Goal: Transaction & Acquisition: Purchase product/service

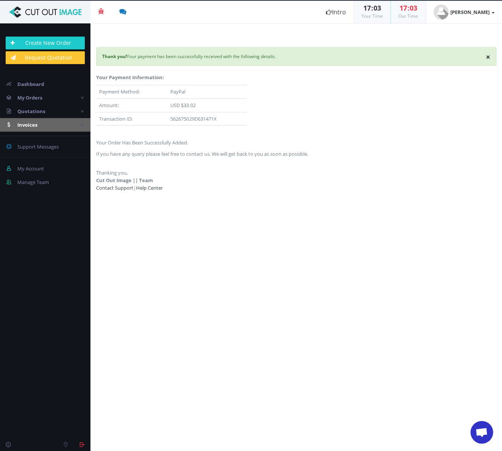
click at [35, 122] on span "Invoices" at bounding box center [27, 124] width 20 height 7
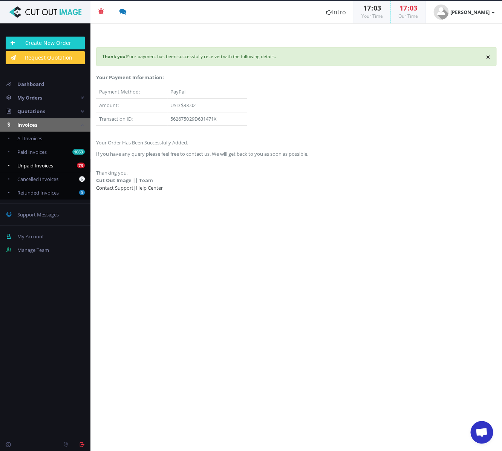
click at [42, 163] on span "Unpaid Invoices" at bounding box center [35, 165] width 36 height 7
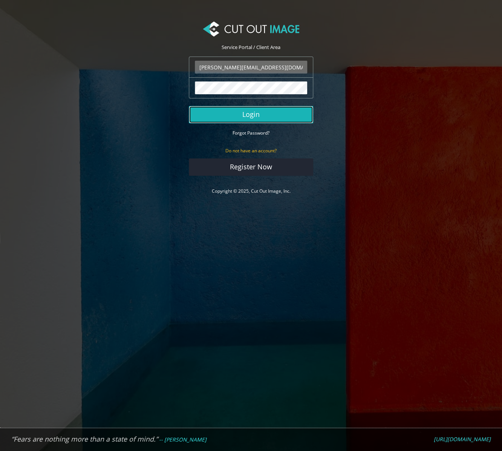
click at [248, 109] on button "Login" at bounding box center [251, 114] width 124 height 17
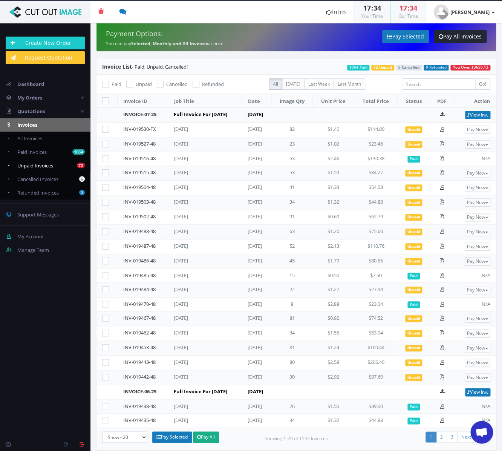
click at [48, 163] on span "Unpaid Invoices" at bounding box center [35, 165] width 36 height 7
checkbox input "true"
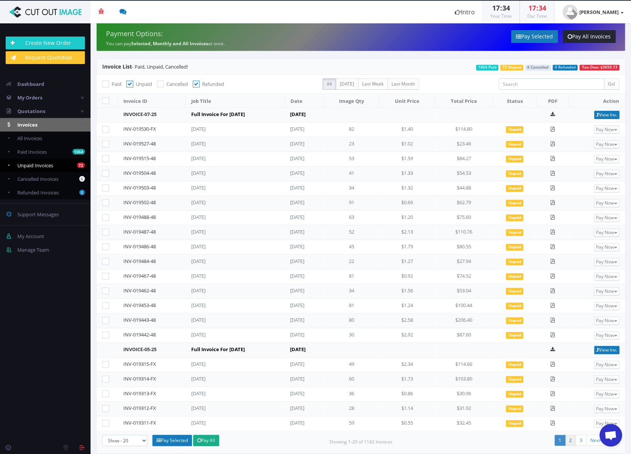
click at [502, 440] on link "2" at bounding box center [570, 440] width 11 height 11
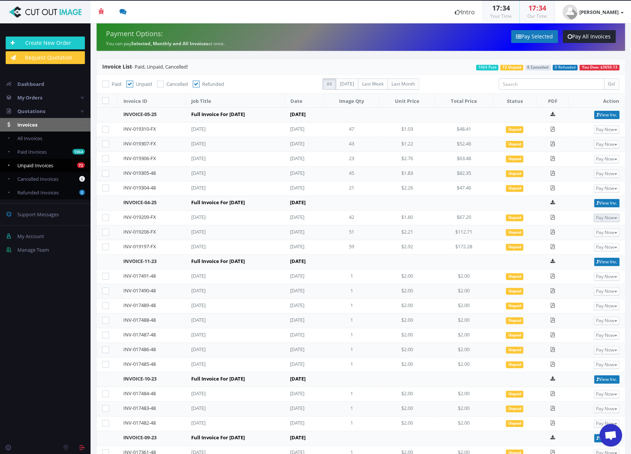
click at [502, 216] on button "Pay Now" at bounding box center [606, 218] width 26 height 8
click at [502, 229] on span "PayPal" at bounding box center [580, 230] width 17 height 7
